Goal: Information Seeking & Learning: Learn about a topic

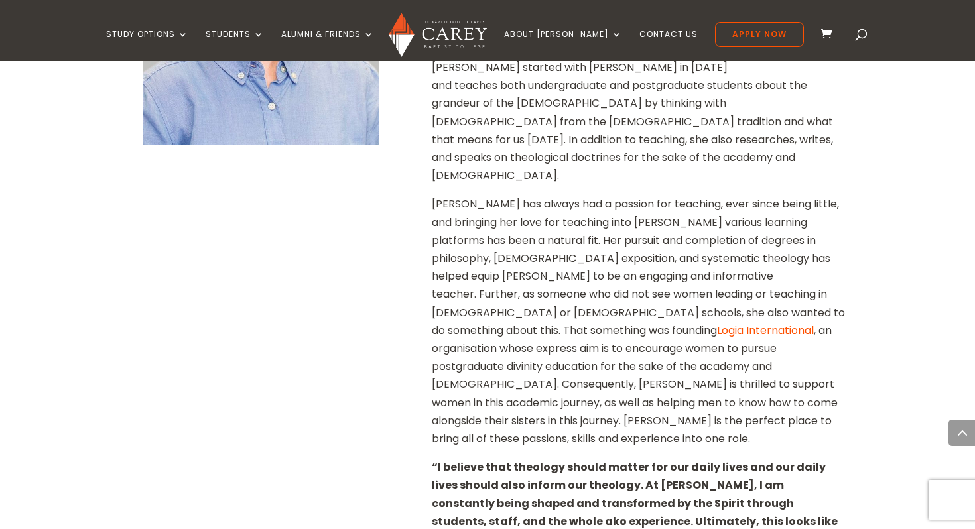
scroll to position [593, 0]
click at [572, 276] on p "[PERSON_NAME] has always had a passion for teaching, ever since being little, a…" at bounding box center [639, 325] width 414 height 263
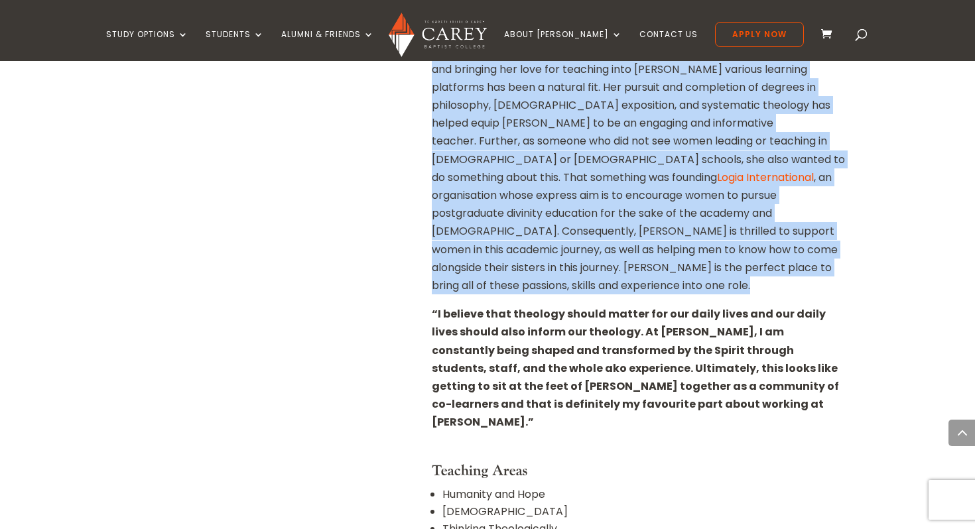
scroll to position [867, 0]
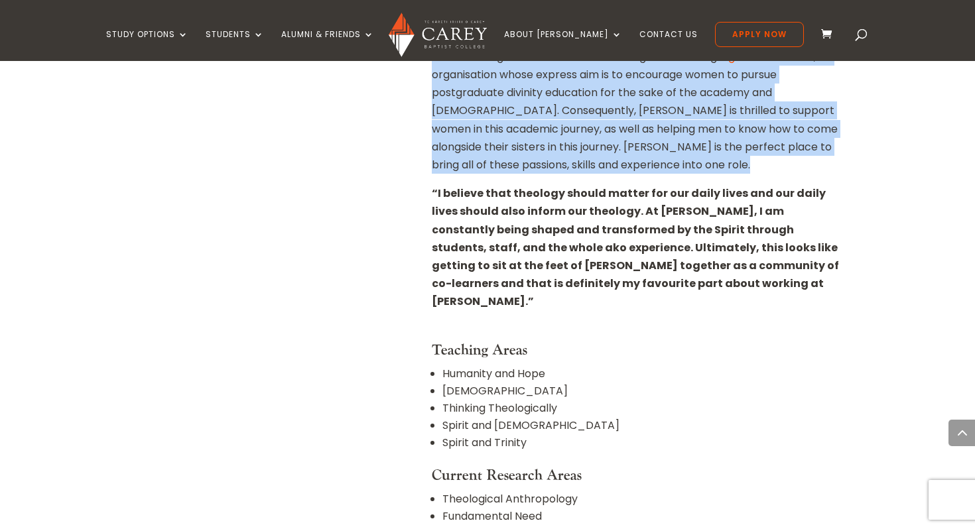
click at [572, 341] on h4 "Teaching Areas" at bounding box center [639, 353] width 414 height 24
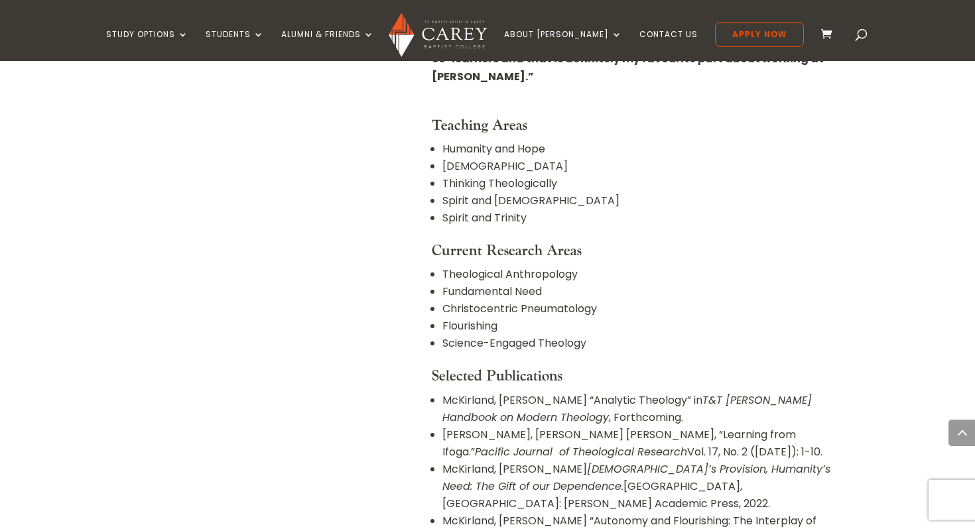
scroll to position [1092, 0]
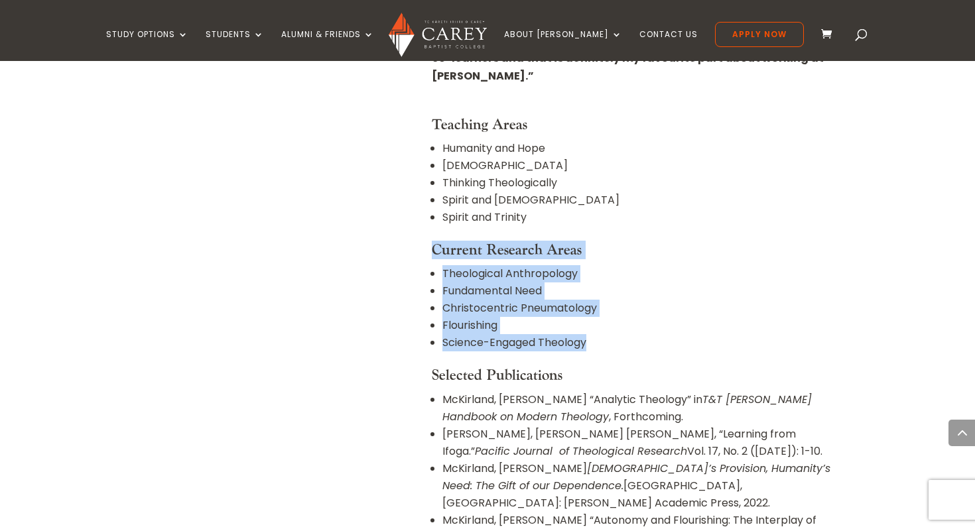
drag, startPoint x: 613, startPoint y: 272, endPoint x: 616, endPoint y: 163, distance: 108.8
click at [616, 163] on div "[PERSON_NAME] of Faculty, Lecturer in Systematic Theology PhD, ThM, MA, BA (Hon…" at bounding box center [639, 210] width 414 height 1599
click at [616, 163] on ul "Humanity and Hope [DEMOGRAPHIC_DATA] Thinking Theologically [DEMOGRAPHIC_DATA] …" at bounding box center [639, 190] width 414 height 101
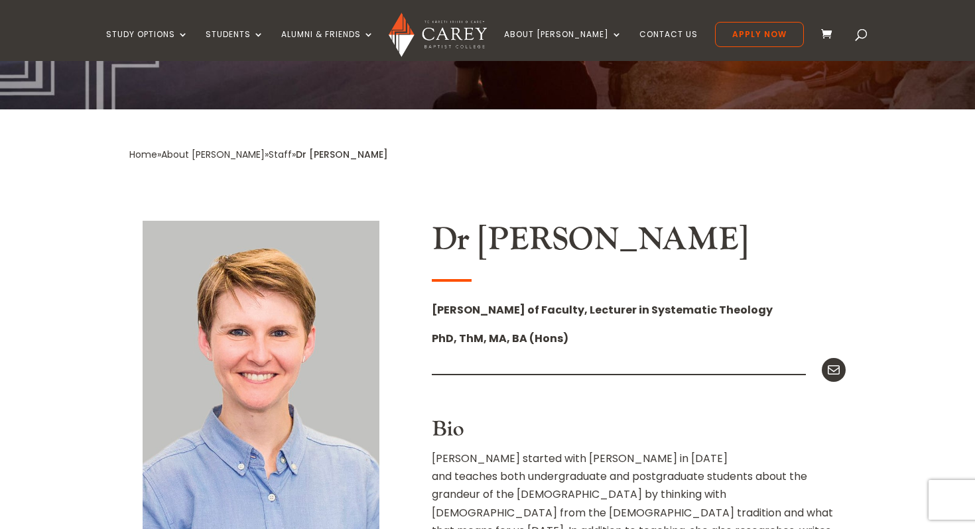
scroll to position [202, 0]
